Goal: Find specific page/section: Find specific page/section

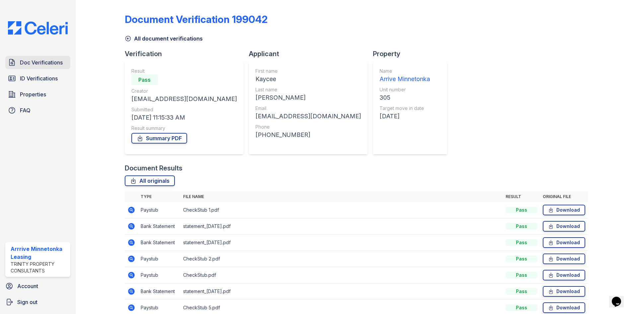
click at [35, 56] on link "Doc Verifications" at bounding box center [37, 62] width 65 height 13
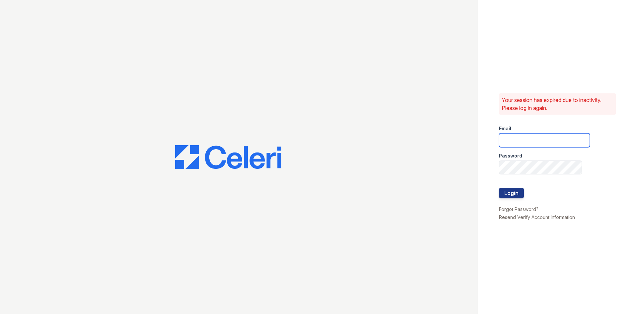
type input "arriveminnetonka@trinity-pm.com"
click at [502, 192] on button "Login" at bounding box center [511, 193] width 25 height 11
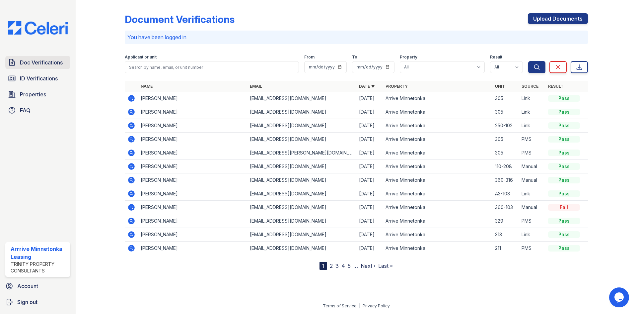
click at [46, 62] on span "Doc Verifications" at bounding box center [41, 62] width 43 height 8
